Goal: Task Accomplishment & Management: Use online tool/utility

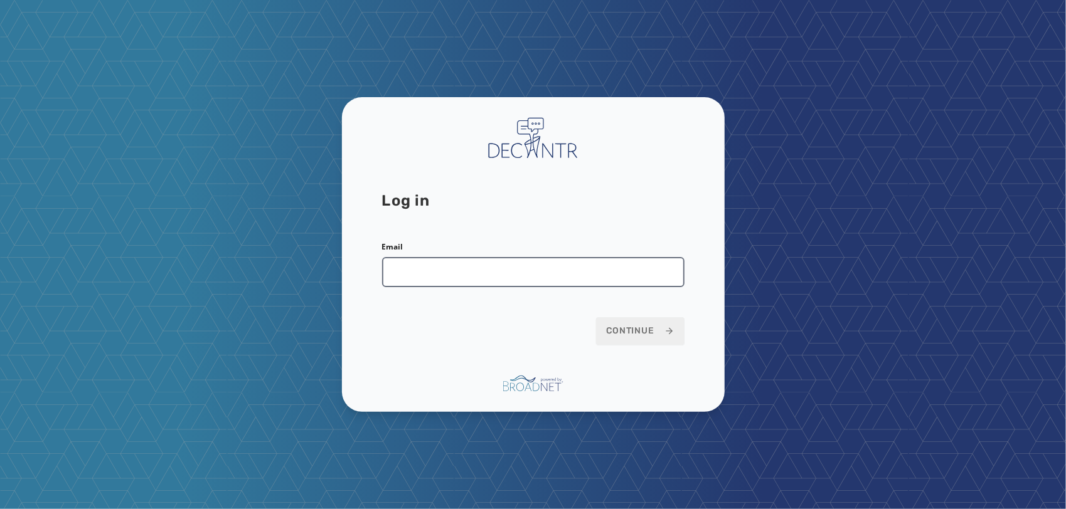
click at [583, 275] on input "Email" at bounding box center [533, 272] width 302 height 30
type input "**********"
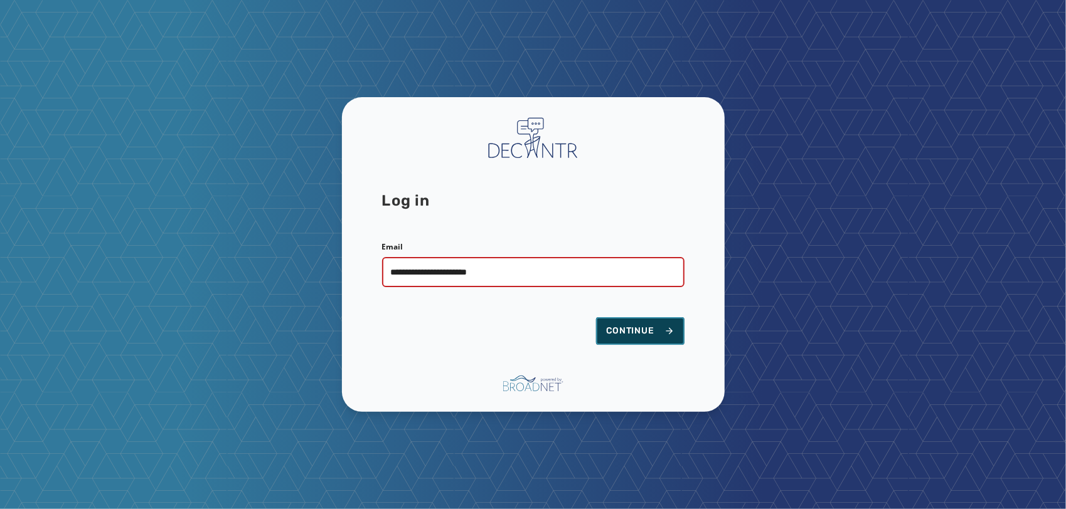
click at [645, 332] on span "Continue" at bounding box center [640, 331] width 68 height 13
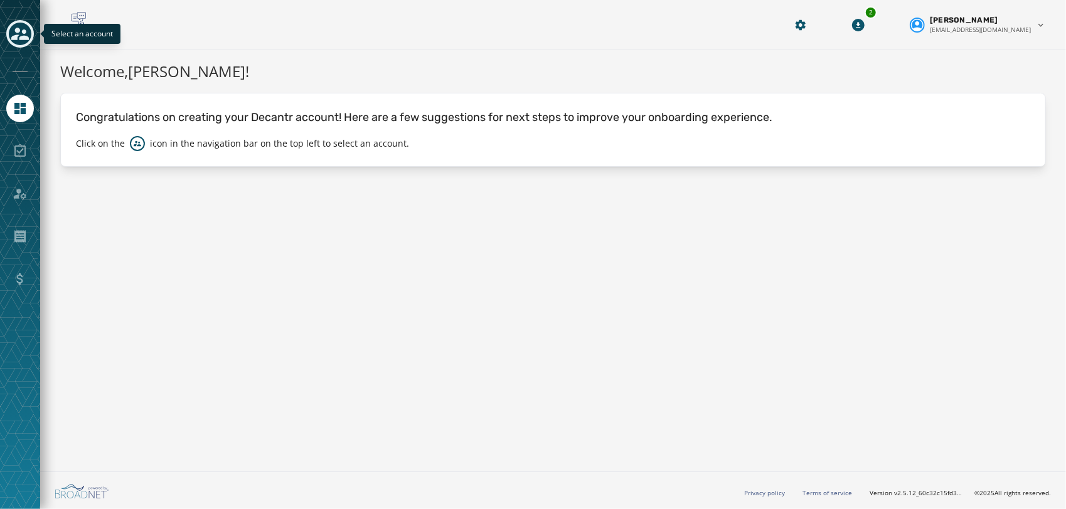
click at [19, 25] on icon "Toggle account select drawer" at bounding box center [20, 34] width 18 height 18
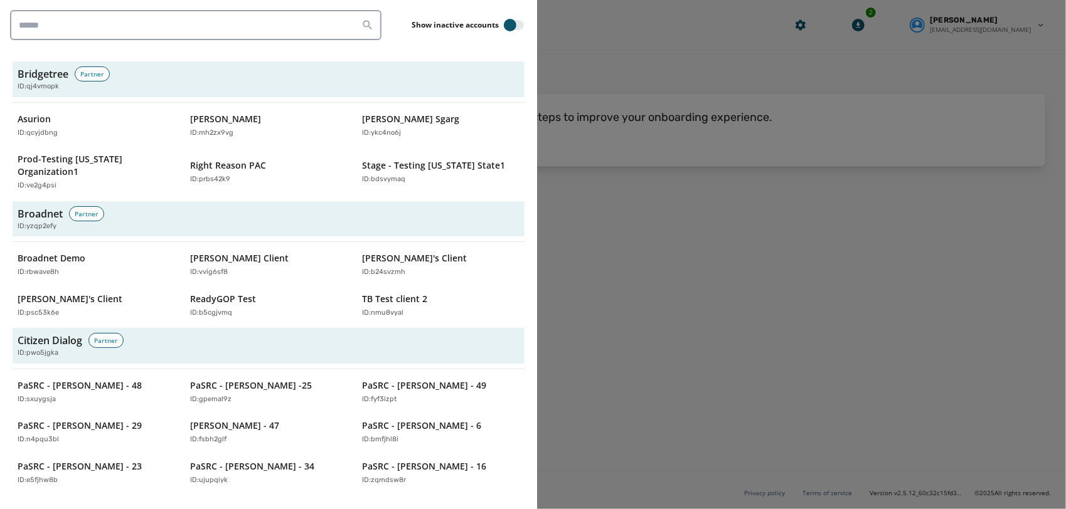
scroll to position [598, 0]
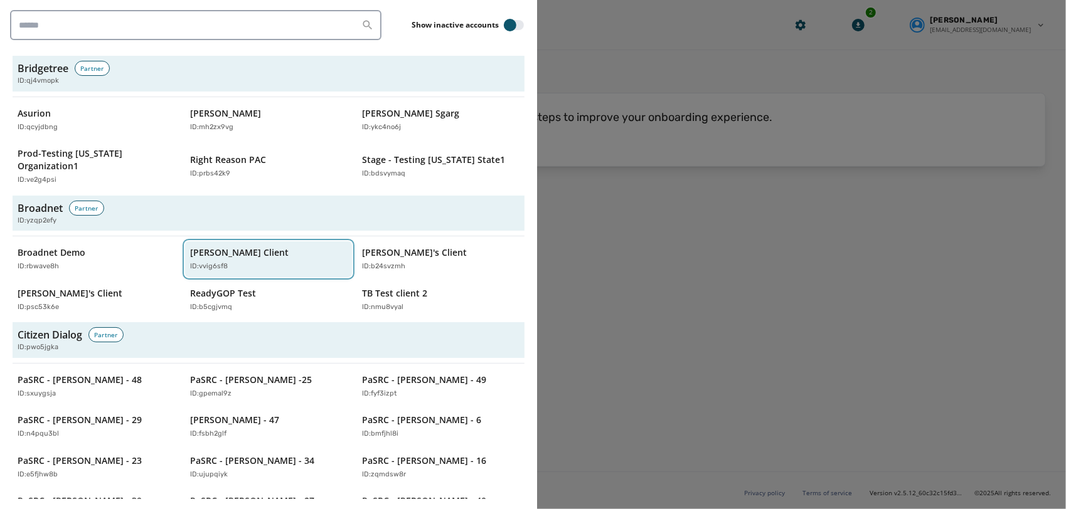
click at [223, 247] on p "[PERSON_NAME] Client" at bounding box center [239, 253] width 98 height 13
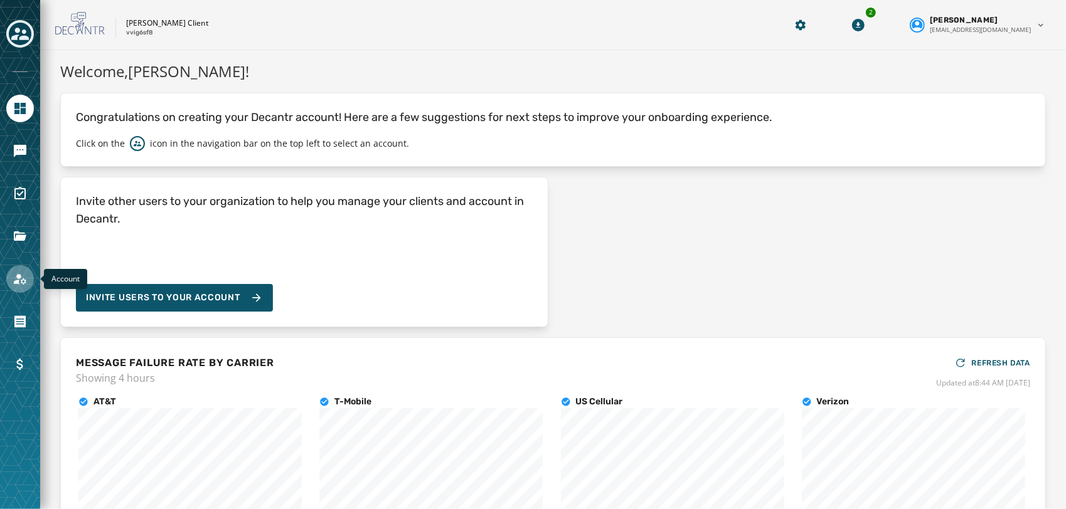
click at [25, 276] on icon "Navigate to Account" at bounding box center [20, 279] width 15 height 15
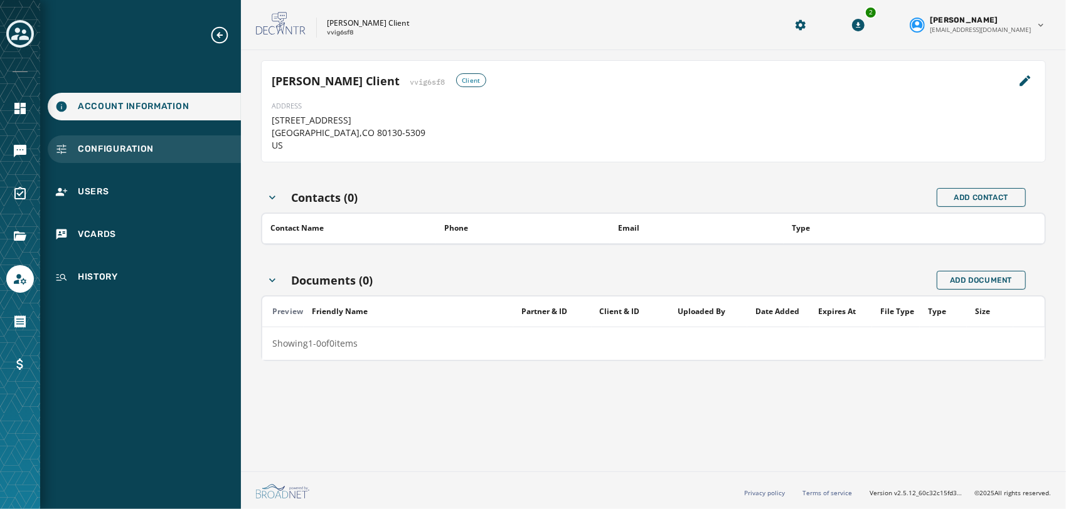
click at [111, 147] on span "Configuration" at bounding box center [116, 149] width 76 height 13
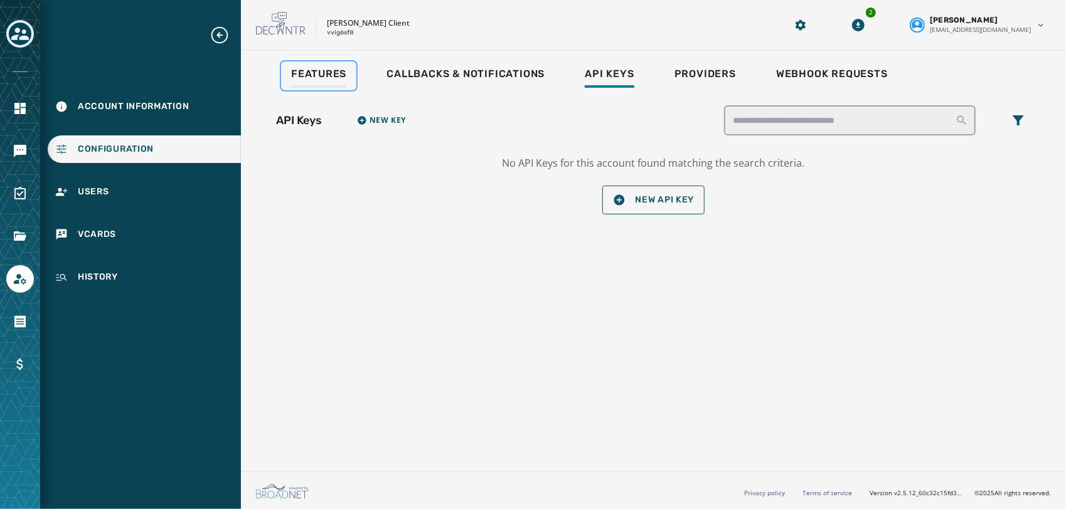
click at [307, 79] on span "Features" at bounding box center [318, 74] width 55 height 13
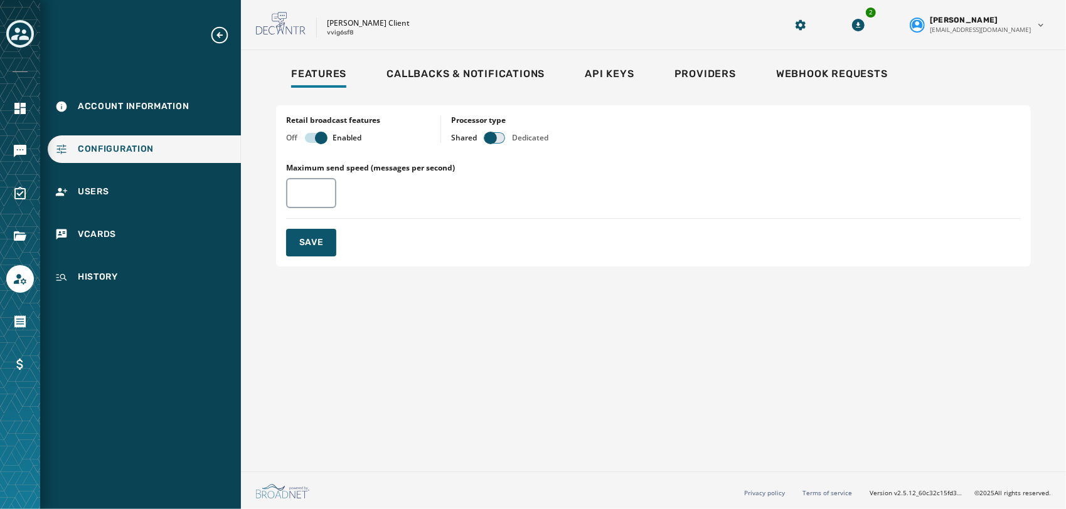
click at [499, 136] on button "button" at bounding box center [494, 138] width 20 height 10
click at [310, 191] on input "Maximum send speed (messages per second)" at bounding box center [311, 193] width 50 height 30
type input "**"
click at [312, 250] on button "Save" at bounding box center [311, 243] width 50 height 28
click at [504, 136] on div "Shared Dedicated" at bounding box center [499, 138] width 97 height 10
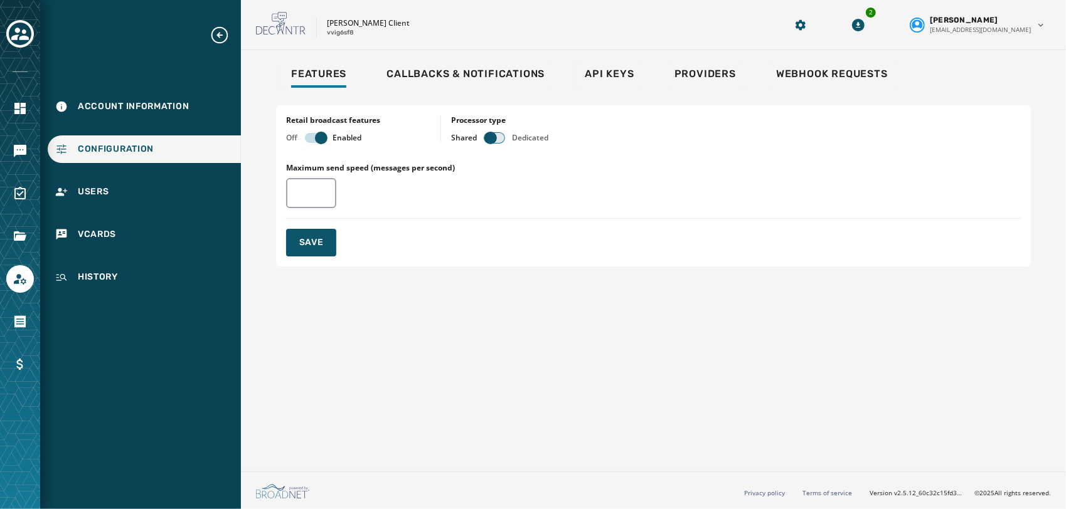
click at [496, 138] on span "button" at bounding box center [490, 138] width 13 height 13
click at [320, 245] on span "Save" at bounding box center [311, 243] width 24 height 13
click at [11, 31] on div "Toggle account select drawer" at bounding box center [20, 34] width 23 height 23
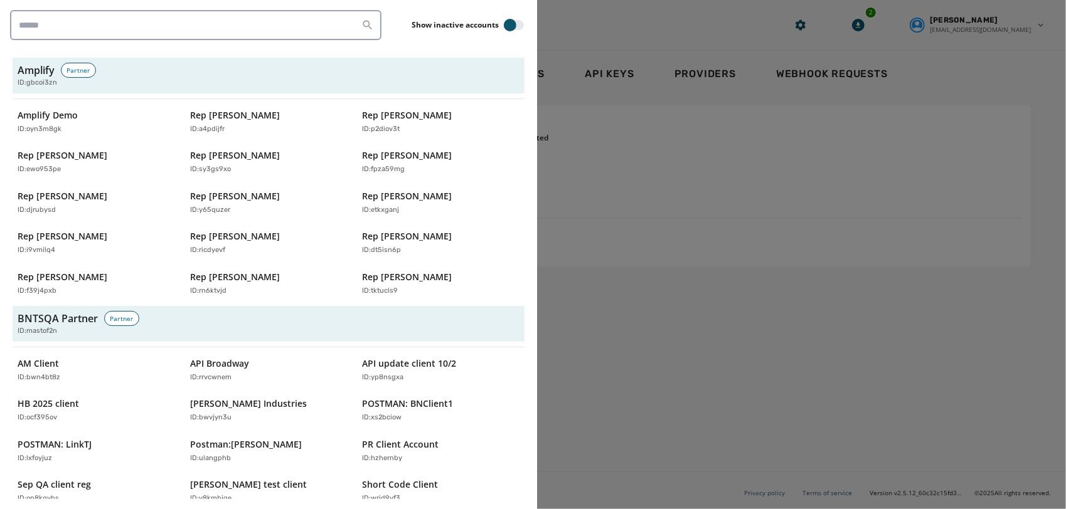
click at [735, 210] on div at bounding box center [533, 254] width 1066 height 509
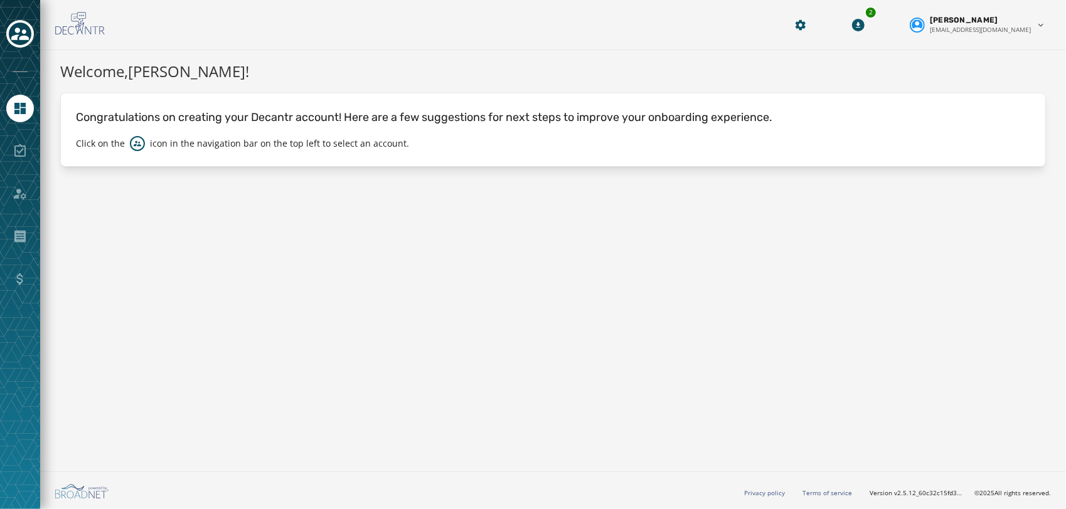
click at [28, 46] on div at bounding box center [20, 34] width 28 height 29
click at [26, 41] on icon "Toggle account select drawer" at bounding box center [20, 34] width 18 height 18
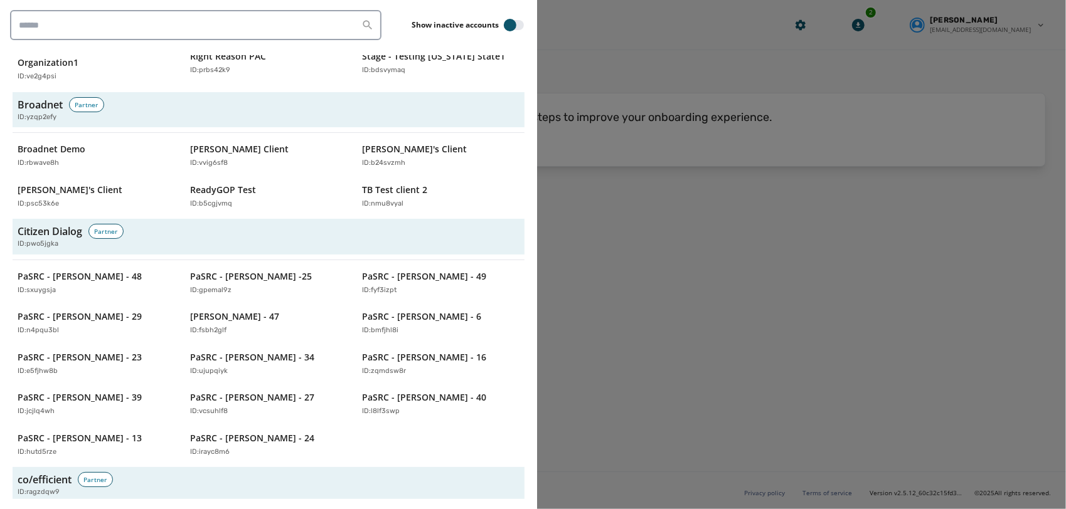
scroll to position [704, 0]
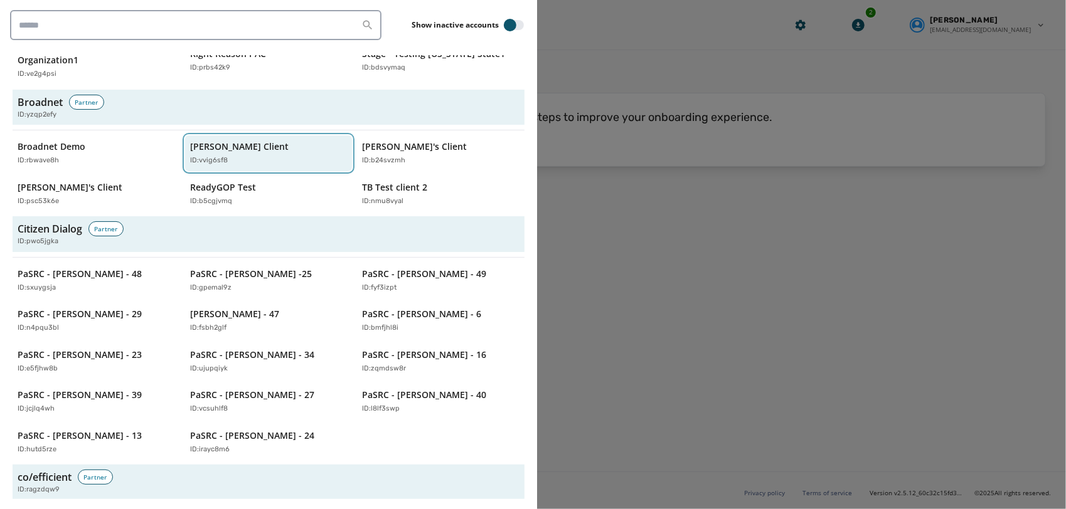
click at [228, 156] on div "ID: vvig6sf8" at bounding box center [262, 161] width 145 height 11
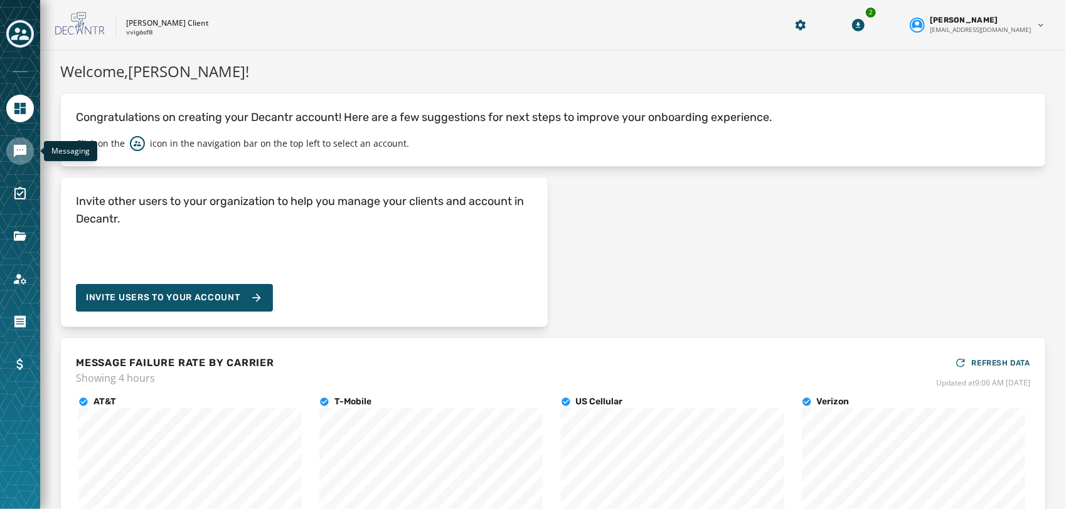
click at [19, 147] on icon "Navigate to Messaging" at bounding box center [20, 151] width 13 height 13
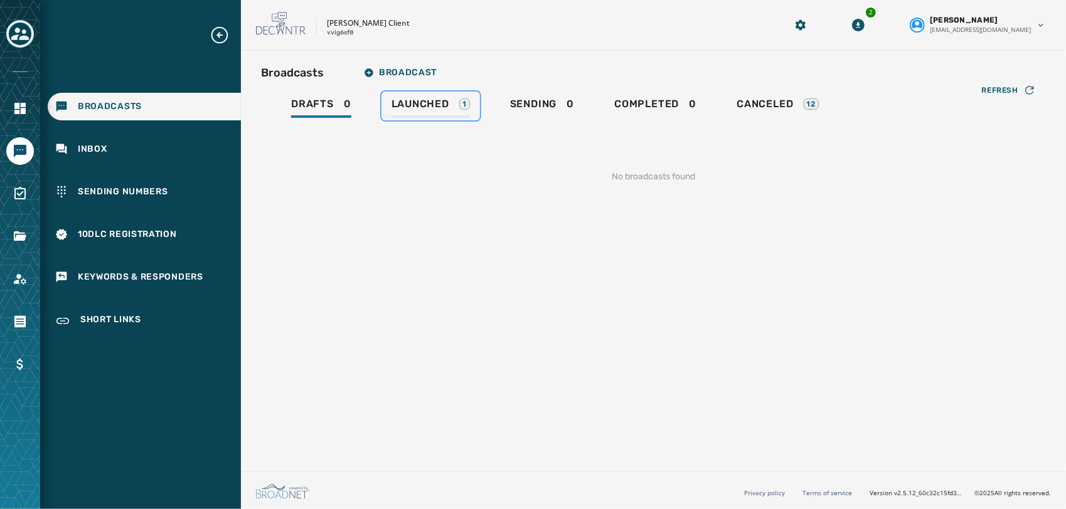
click at [416, 110] on span "Launched" at bounding box center [420, 104] width 58 height 13
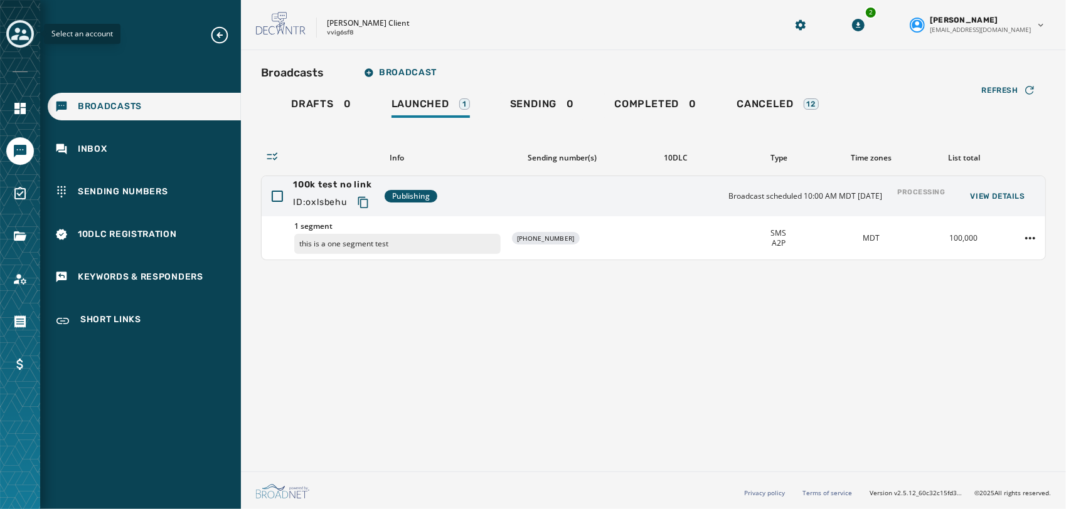
click at [21, 26] on icon "Toggle account select drawer" at bounding box center [20, 34] width 18 height 18
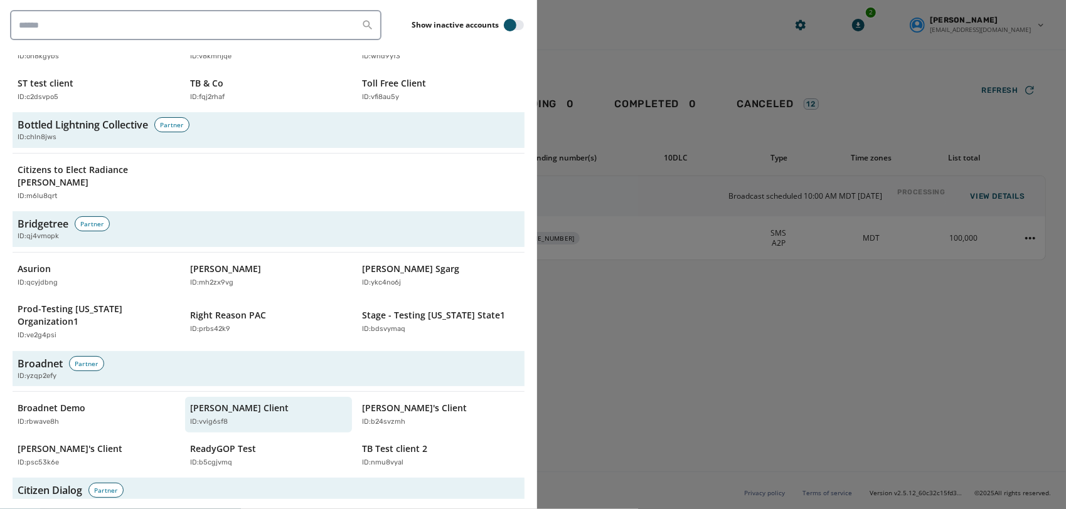
scroll to position [442, 0]
click at [185, 409] on div "Broadnet Demo ID: rbwave8h Jeffs Client ID: vvig6sf8 Justin's Client ID: b24svz…" at bounding box center [269, 436] width 512 height 76
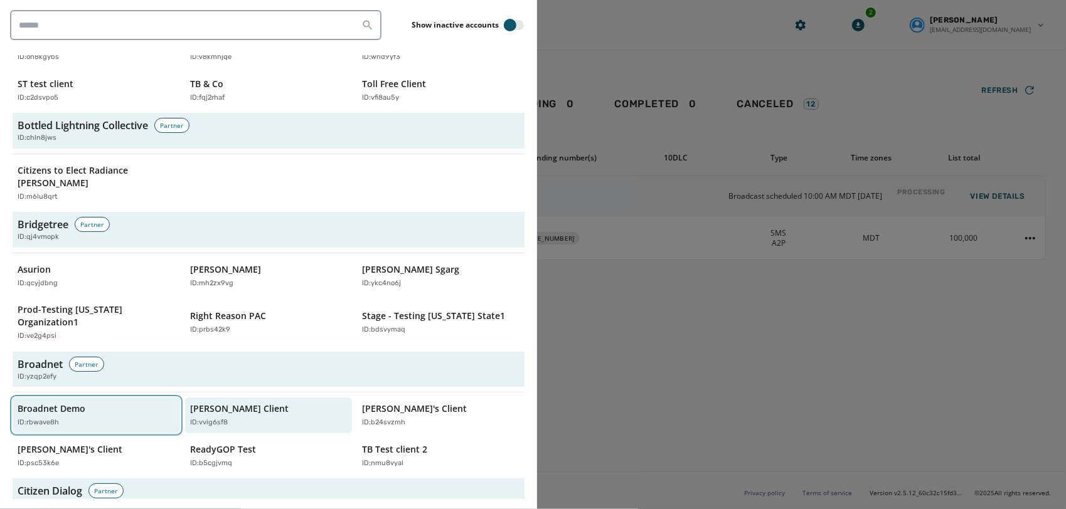
click at [78, 403] on p "Broadnet Demo" at bounding box center [52, 409] width 68 height 13
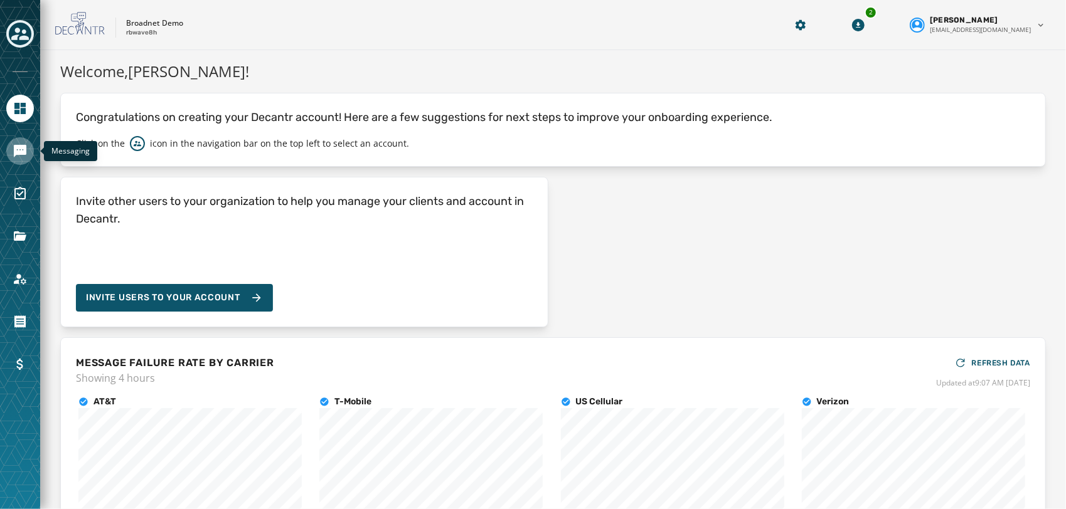
click at [25, 153] on icon "Navigate to Messaging" at bounding box center [20, 151] width 13 height 13
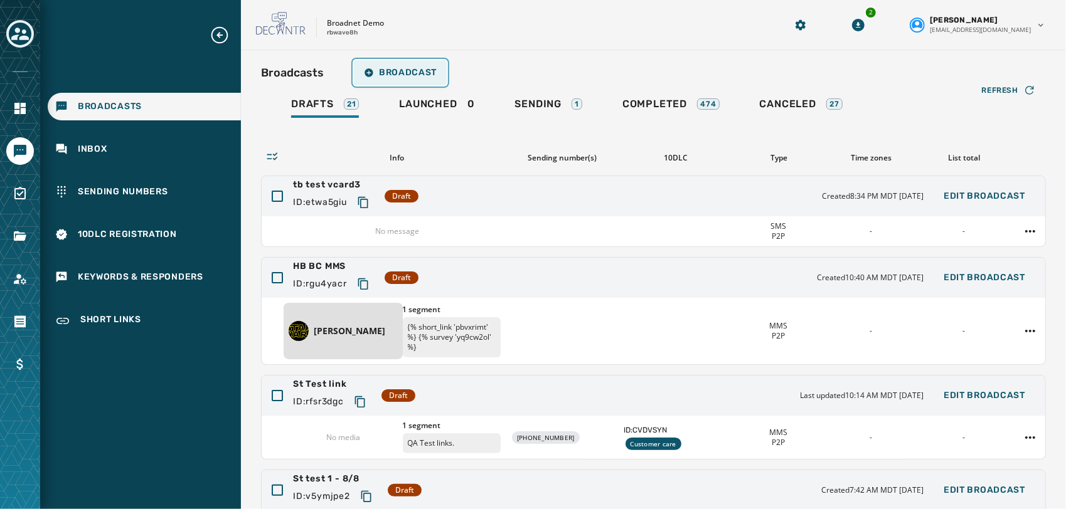
click at [408, 71] on span "Broadcast" at bounding box center [400, 73] width 73 height 10
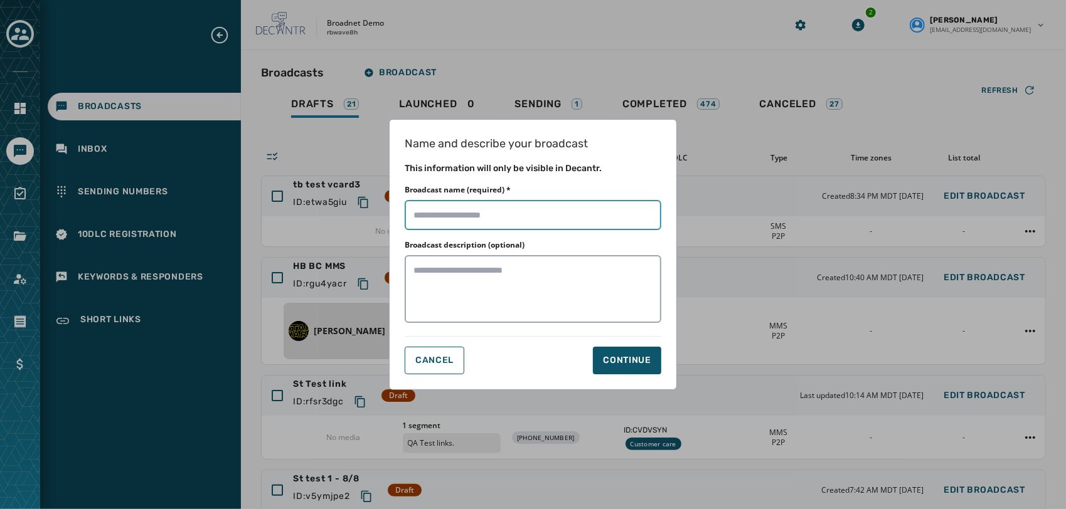
click at [534, 211] on input "Broadcast name (required) *" at bounding box center [533, 215] width 257 height 30
type input "*********"
click at [632, 358] on div "Continue" at bounding box center [627, 360] width 48 height 13
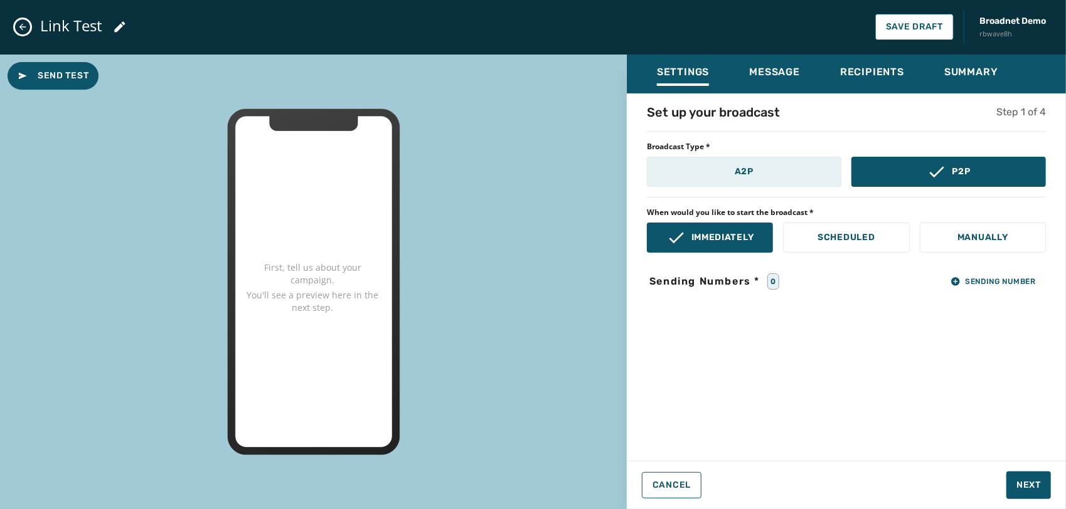
click at [787, 172] on button "A2P" at bounding box center [744, 172] width 194 height 30
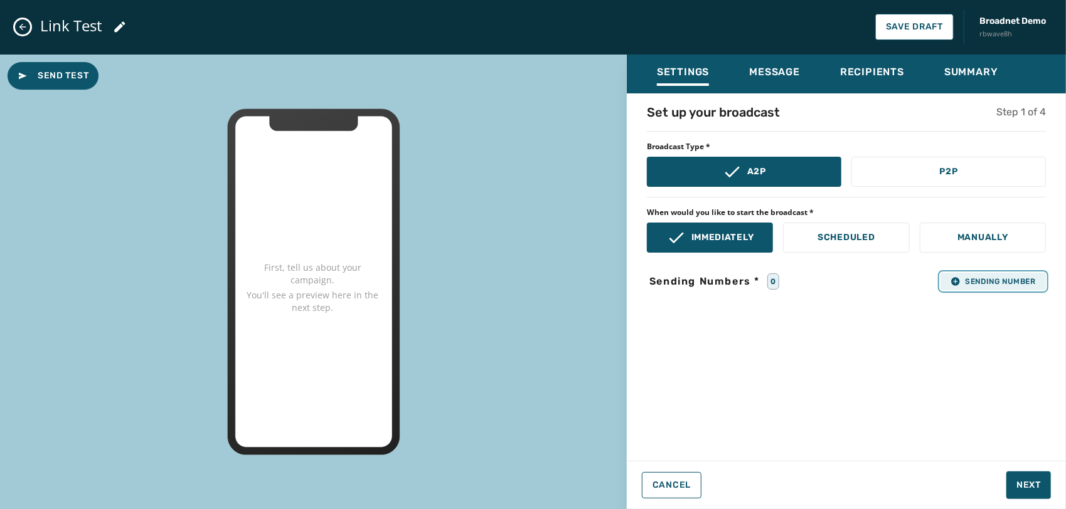
click at [1018, 288] on button "Sending Number" at bounding box center [992, 282] width 105 height 18
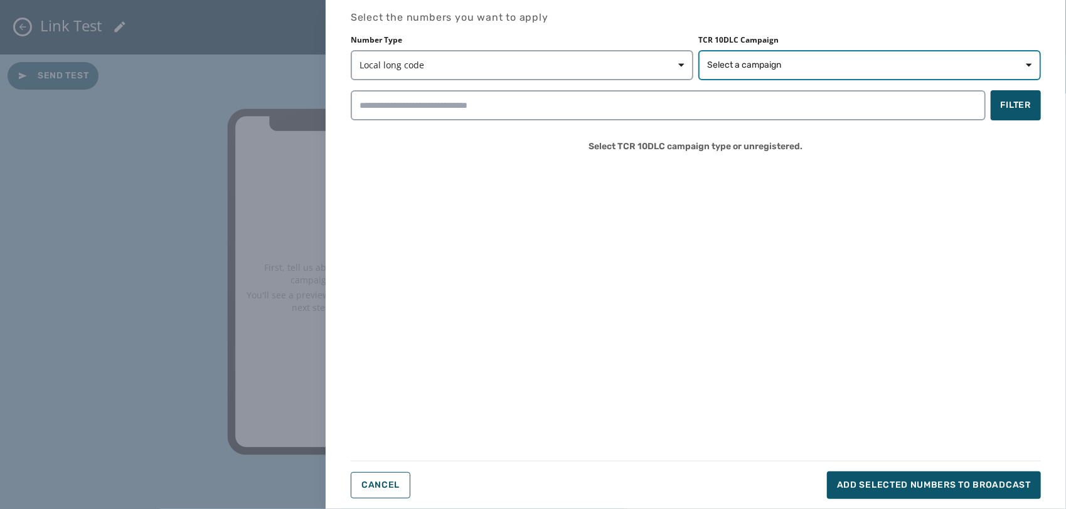
click at [917, 61] on span "Select a campaign" at bounding box center [869, 65] width 325 height 13
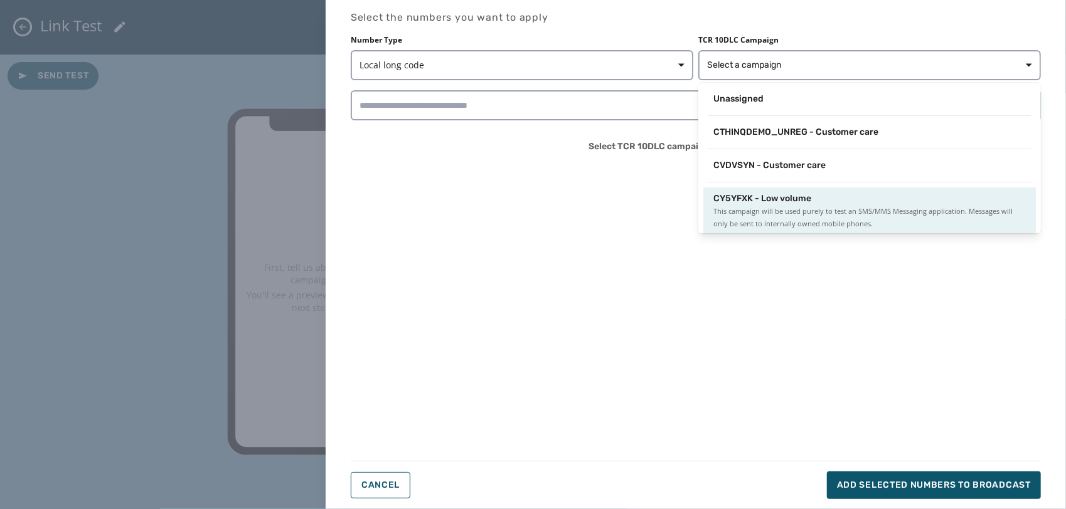
click at [812, 203] on div "CY5YFXK - Low volume This campaign will be used purely to test an SMS/MMS Messa…" at bounding box center [869, 212] width 312 height 38
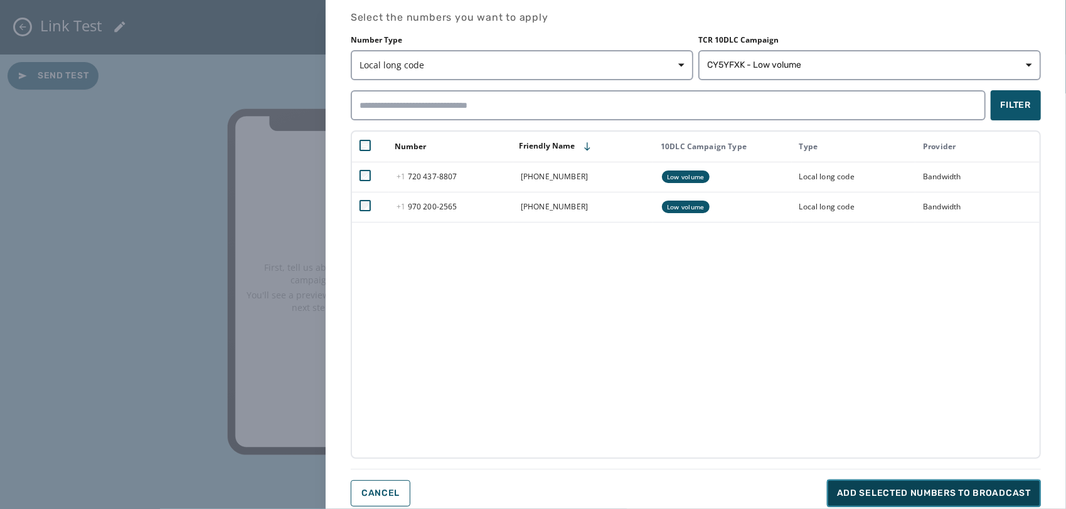
click at [898, 506] on button "Add selected numbers to broadcast" at bounding box center [934, 494] width 214 height 28
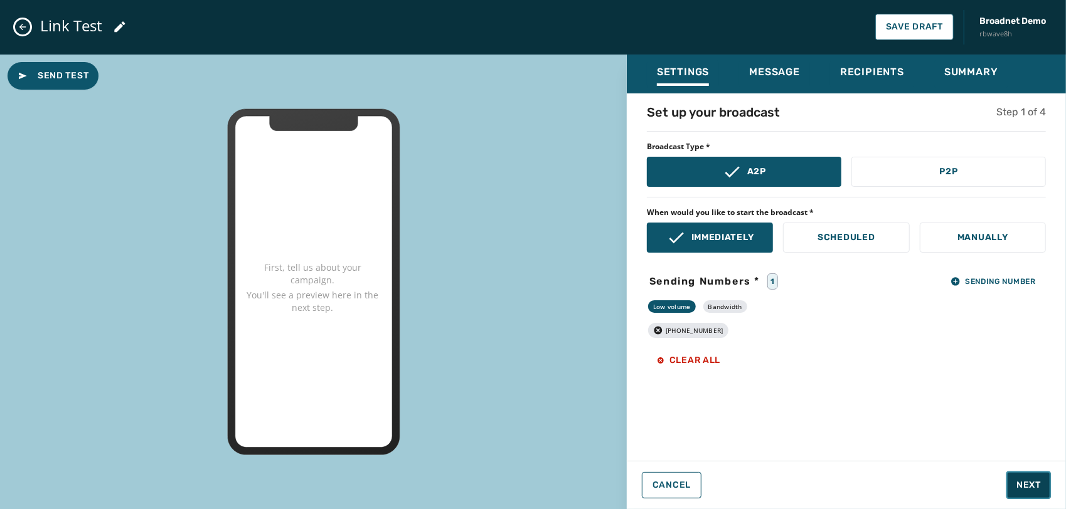
click at [1039, 484] on span "Next" at bounding box center [1028, 485] width 24 height 13
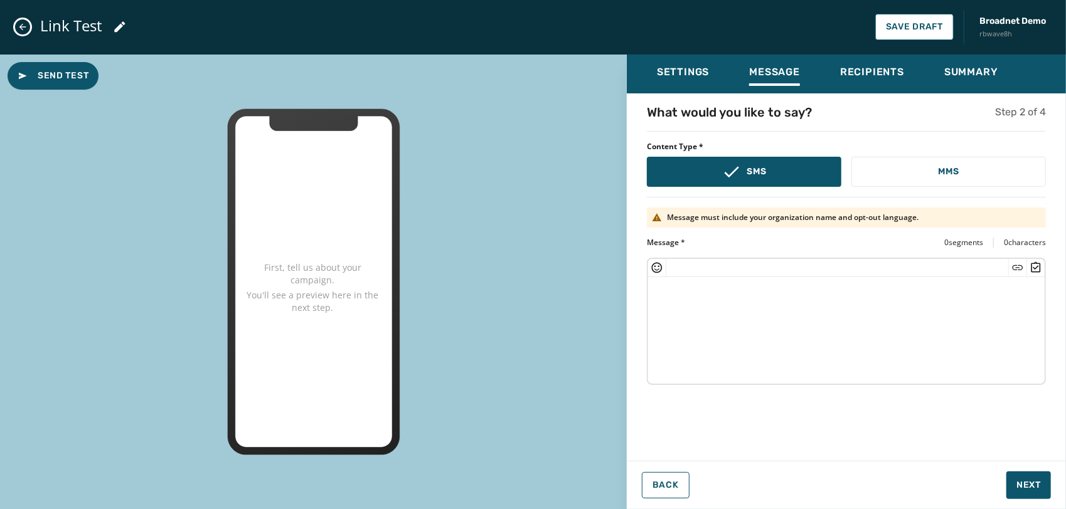
click at [758, 315] on textarea at bounding box center [846, 328] width 396 height 103
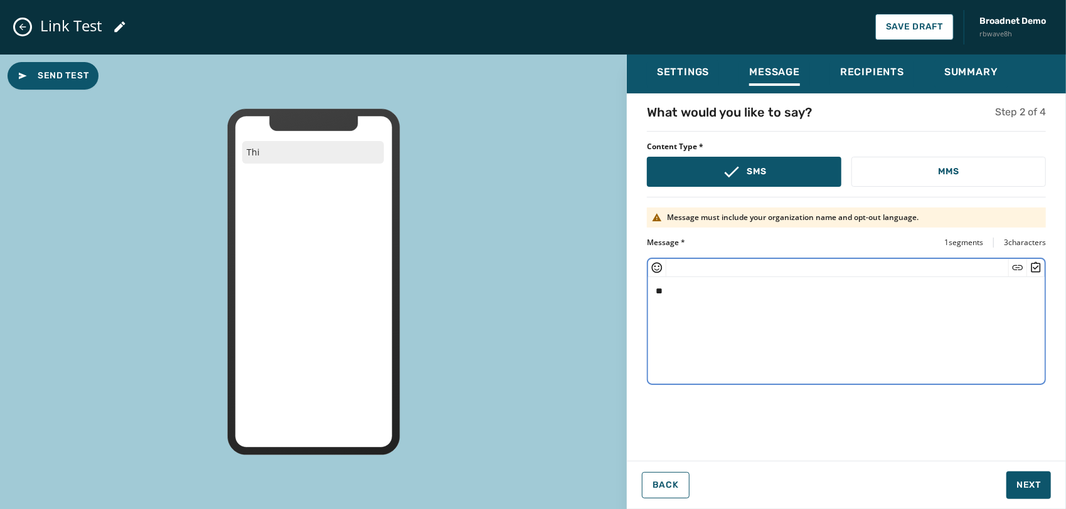
type textarea "*"
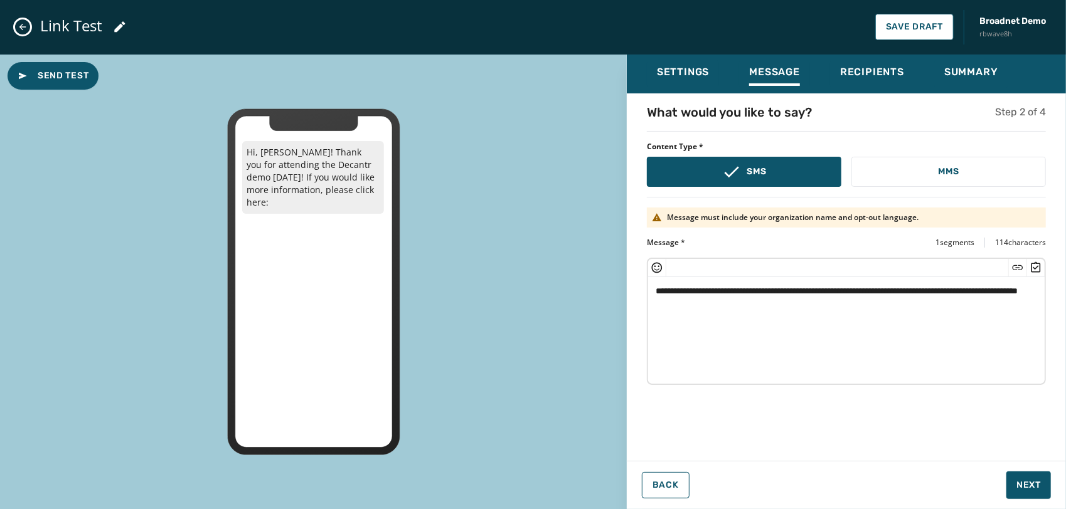
click at [1016, 259] on div at bounding box center [1017, 268] width 18 height 18
click at [1016, 265] on icon "Insert Short Link" at bounding box center [1018, 267] width 11 height 5
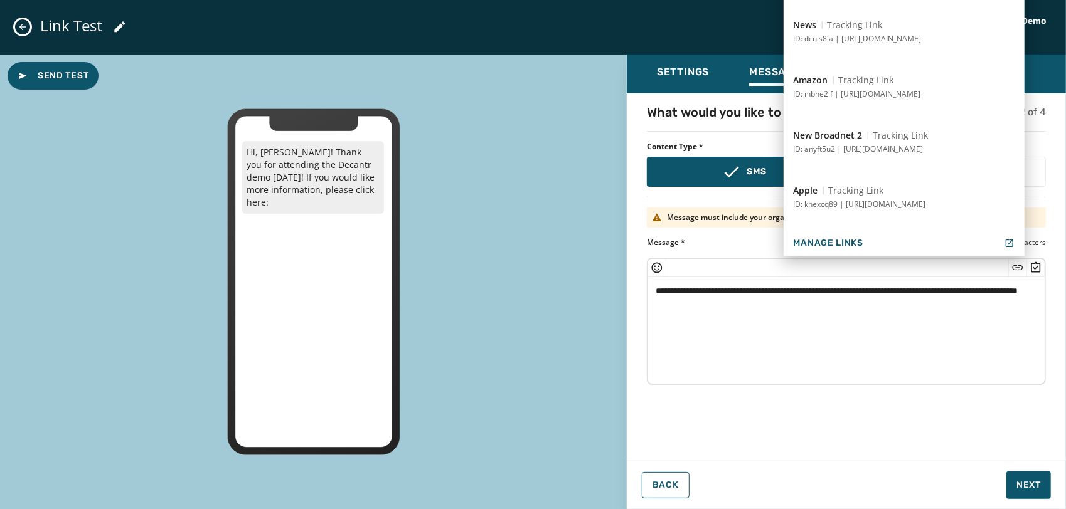
scroll to position [949, 0]
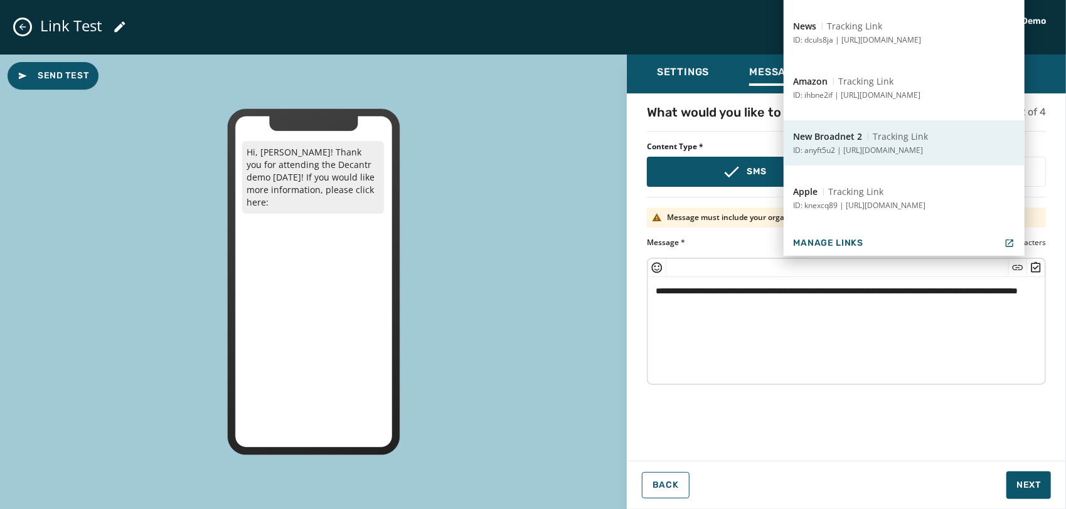
click at [912, 143] on button "New Broadnet 2 Tracking Link ID: anyft5u2 | https://www.broadnet.com" at bounding box center [904, 142] width 241 height 45
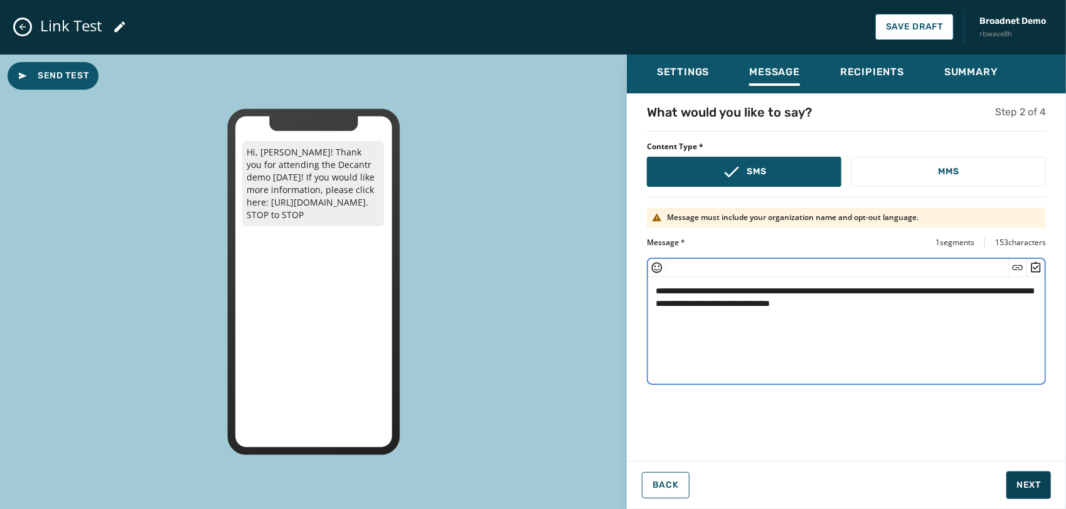
type textarea "**********"
click at [1021, 476] on button "Next" at bounding box center [1028, 486] width 45 height 28
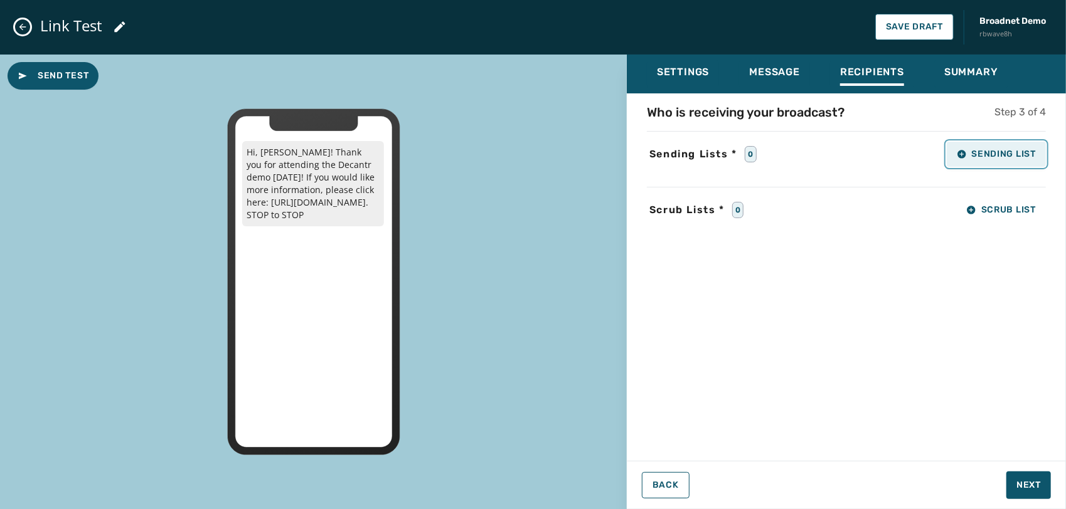
click at [1014, 158] on span "Sending List" at bounding box center [996, 154] width 79 height 10
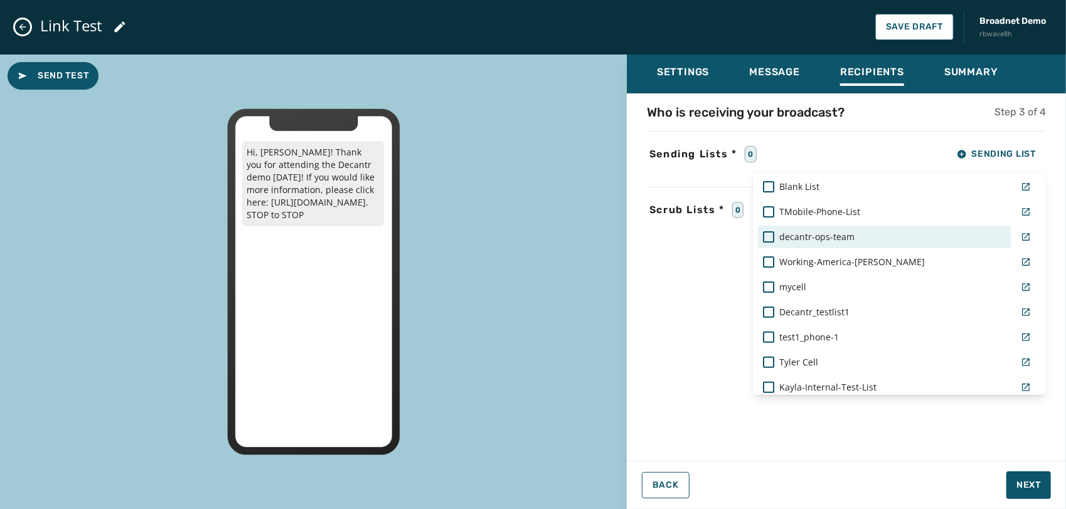
scroll to position [298, 0]
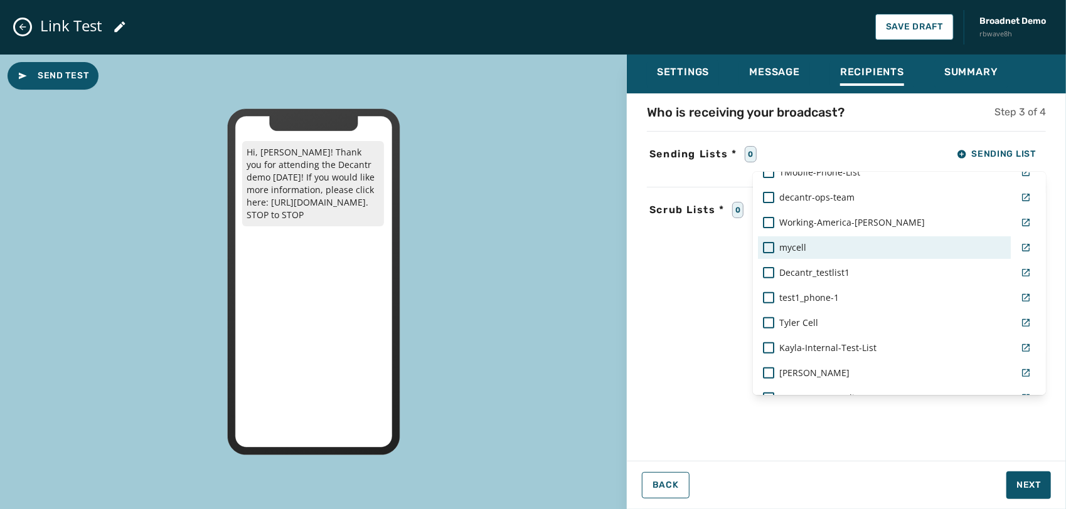
click at [814, 248] on div "mycell" at bounding box center [884, 248] width 243 height 13
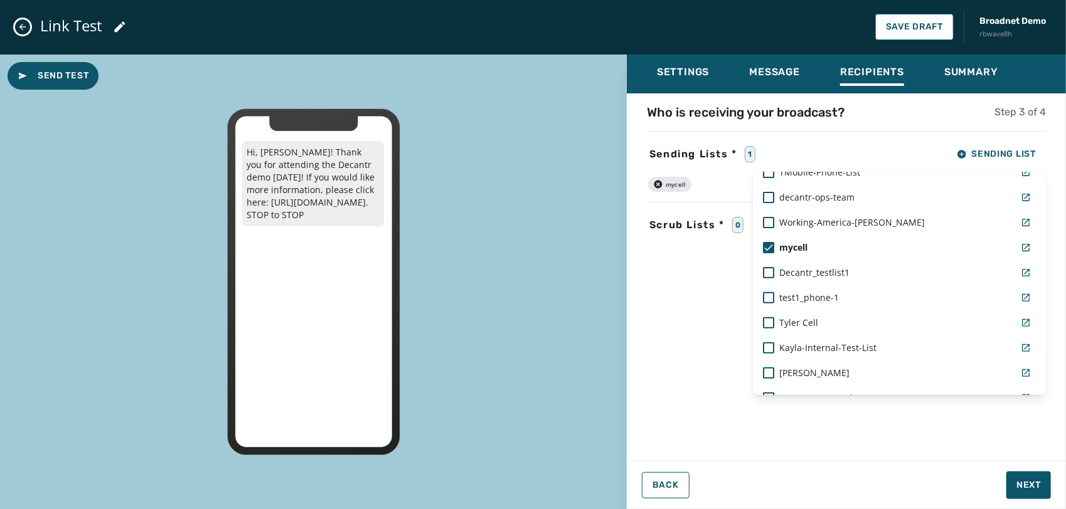
click at [652, 318] on div "Who is receiving your broadcast? Step 3 of 4 Sending Lists * 1 Sending List Rea…" at bounding box center [846, 274] width 439 height 340
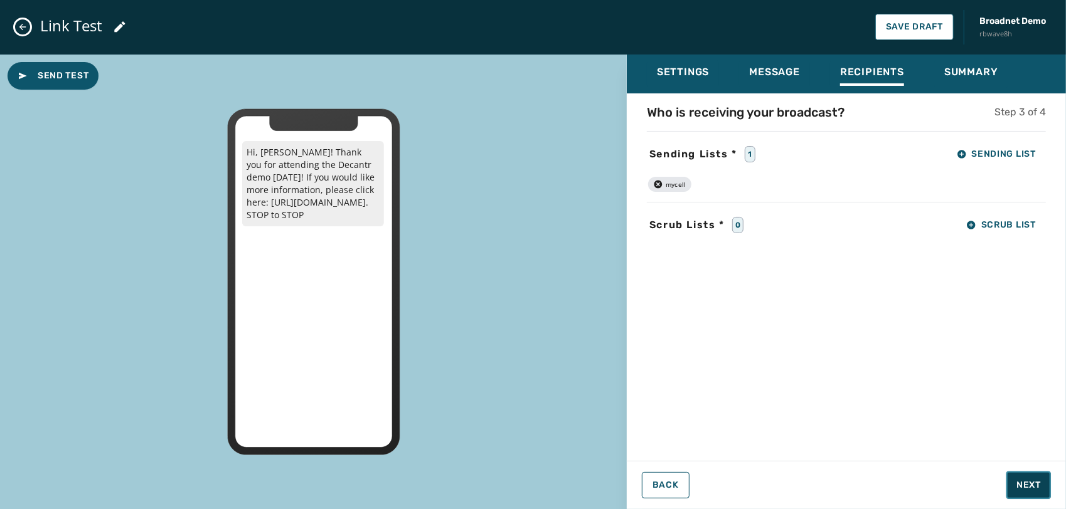
click at [1028, 481] on span "Next" at bounding box center [1028, 485] width 24 height 13
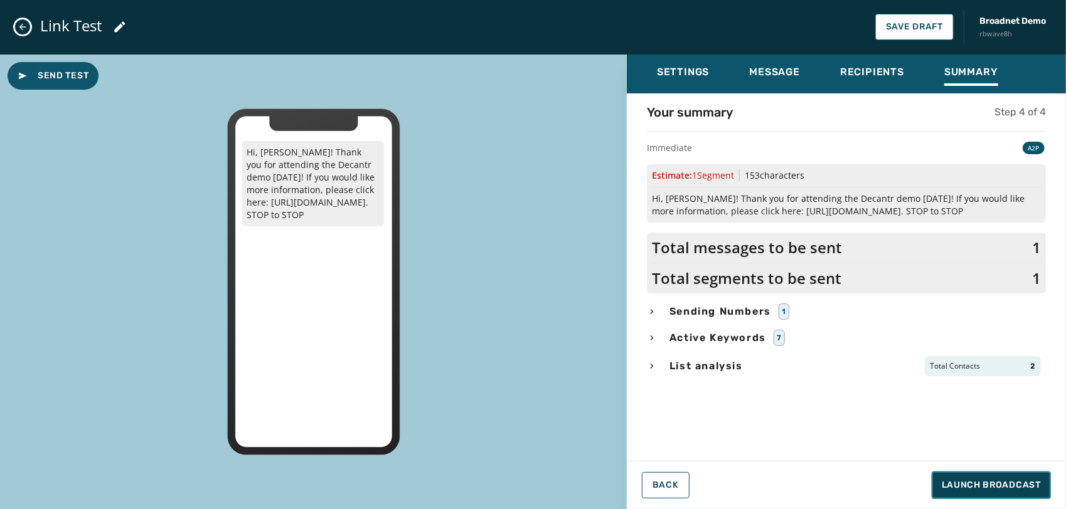
click at [977, 478] on button "Launch Broadcast" at bounding box center [991, 486] width 119 height 28
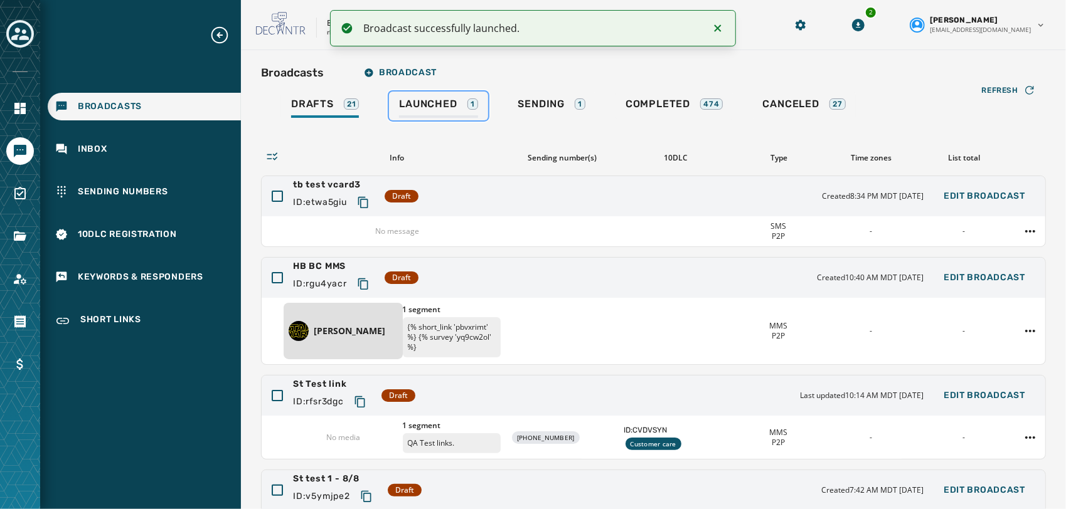
click at [433, 107] on span "Launched" at bounding box center [428, 104] width 58 height 13
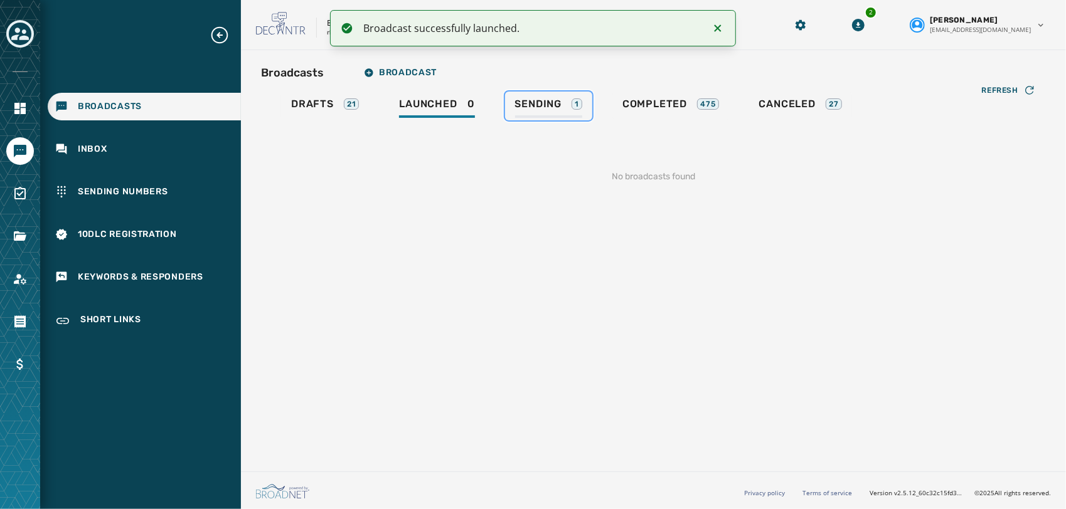
click at [552, 95] on link "Sending 1" at bounding box center [548, 106] width 87 height 29
